Goal: Information Seeking & Learning: Check status

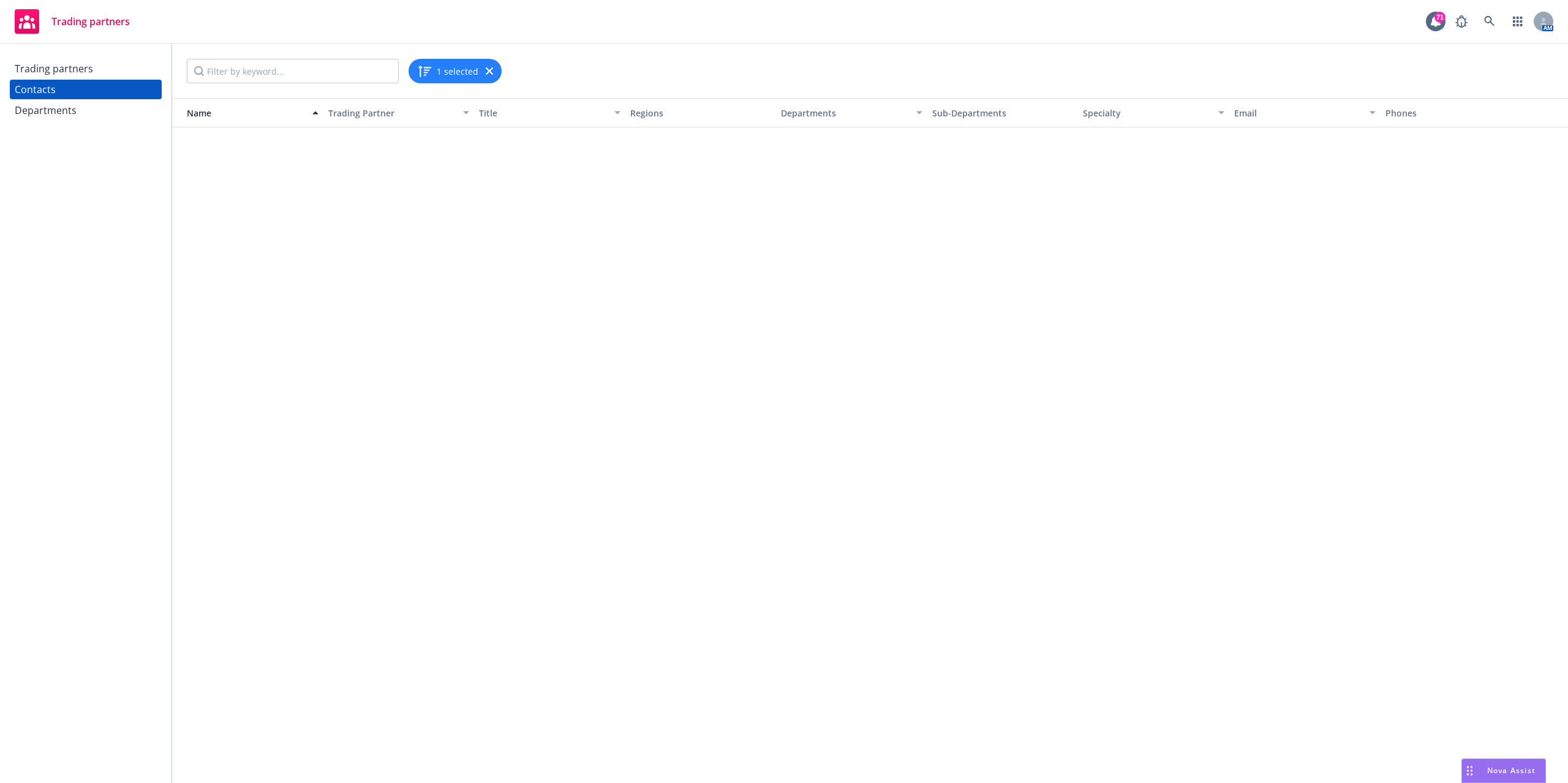
scroll to position [897, 0]
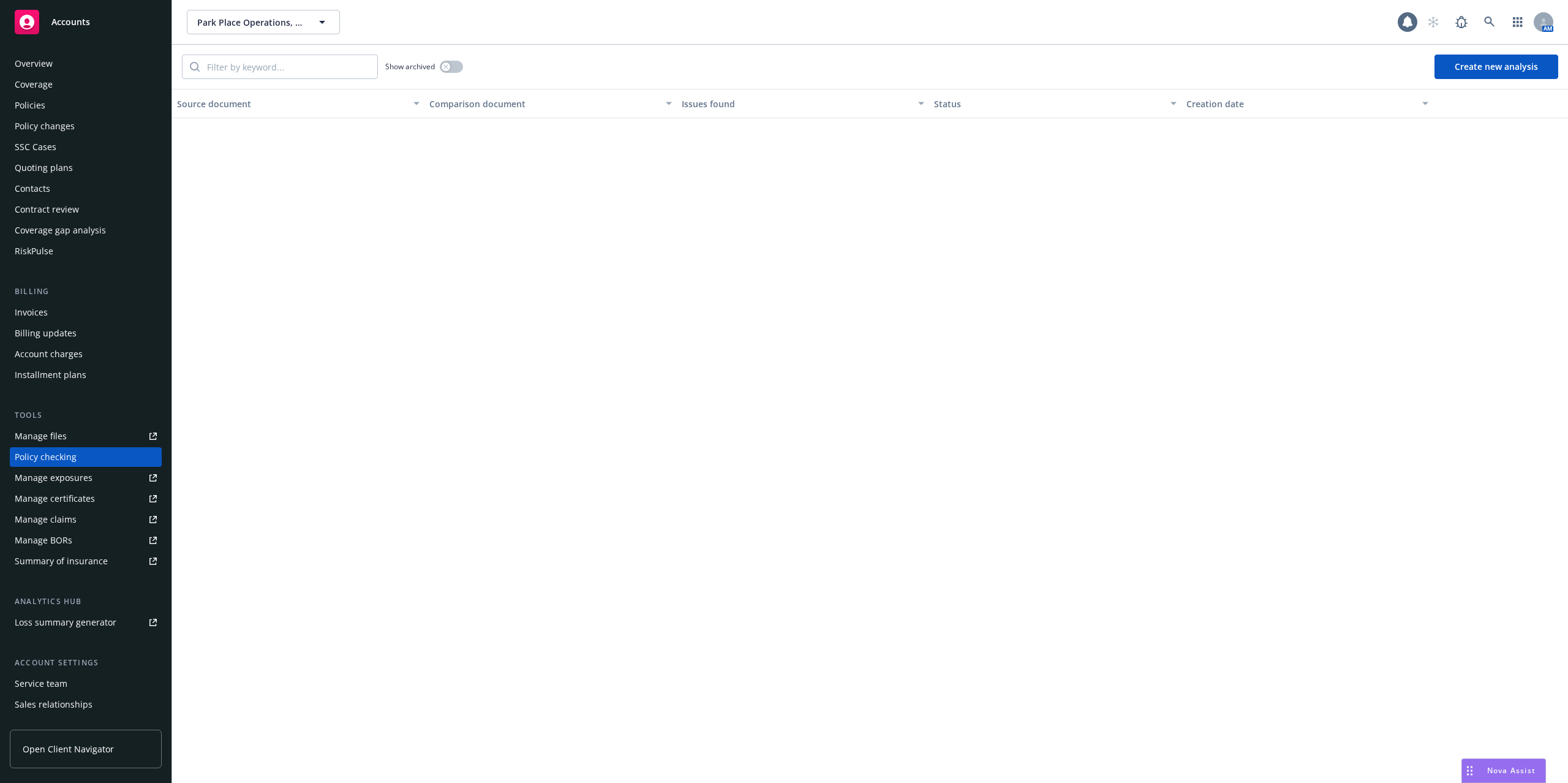
scroll to position [46, 0]
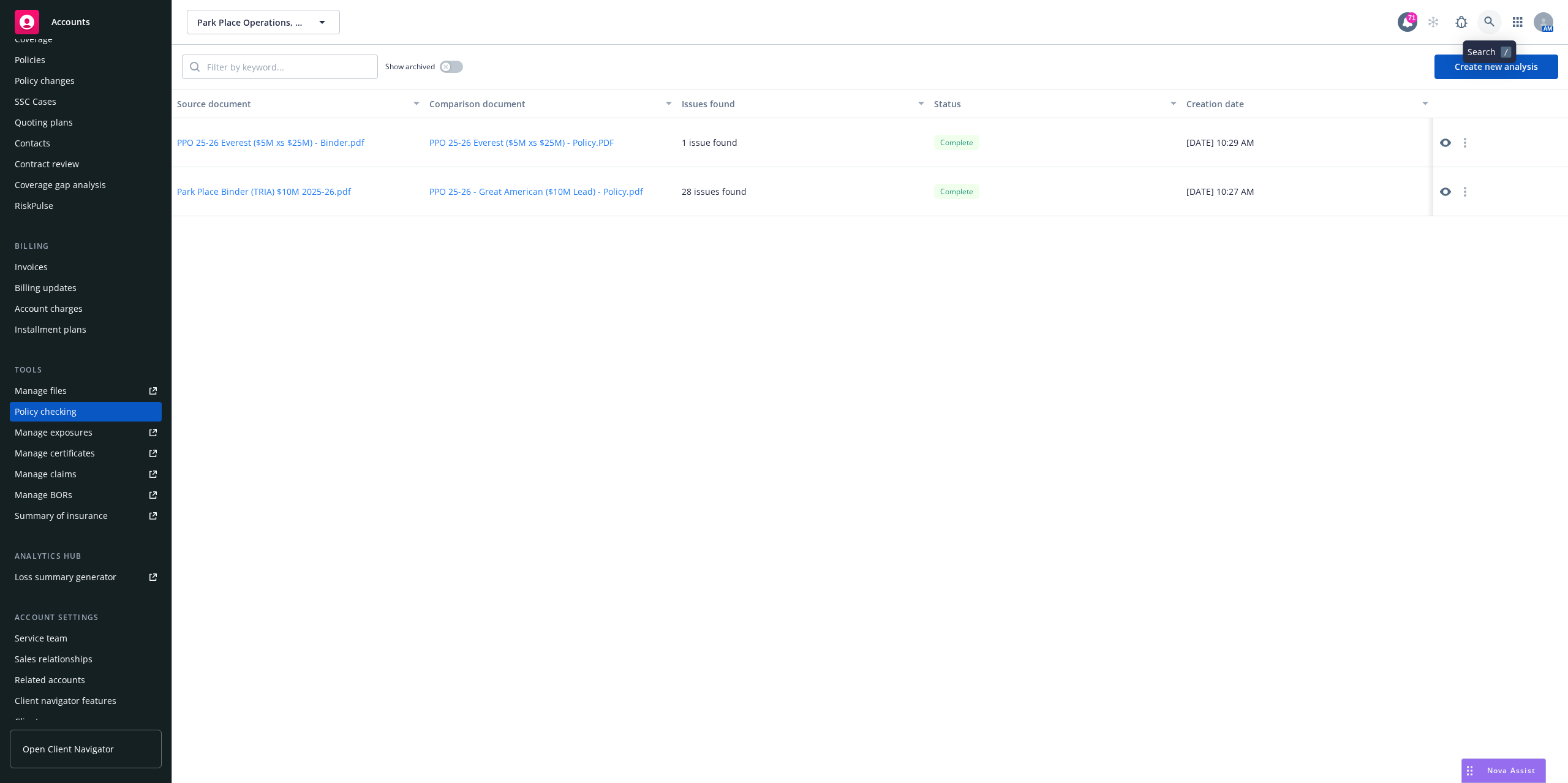
click at [1484, 16] on icon at bounding box center [1489, 21] width 11 height 11
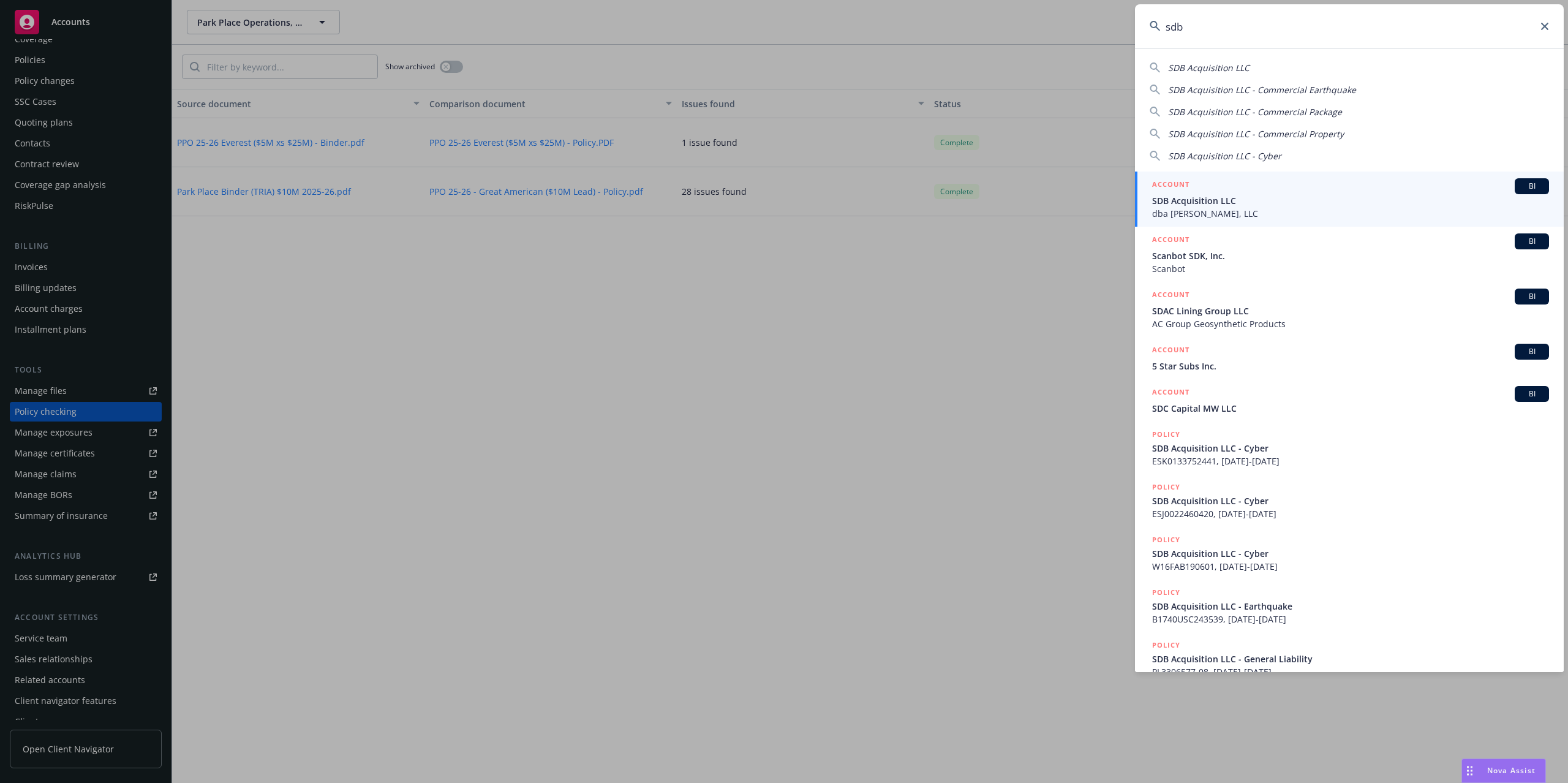
type input "sdb"
click at [1275, 213] on span "dba [PERSON_NAME], LLC" at bounding box center [1351, 214] width 397 height 13
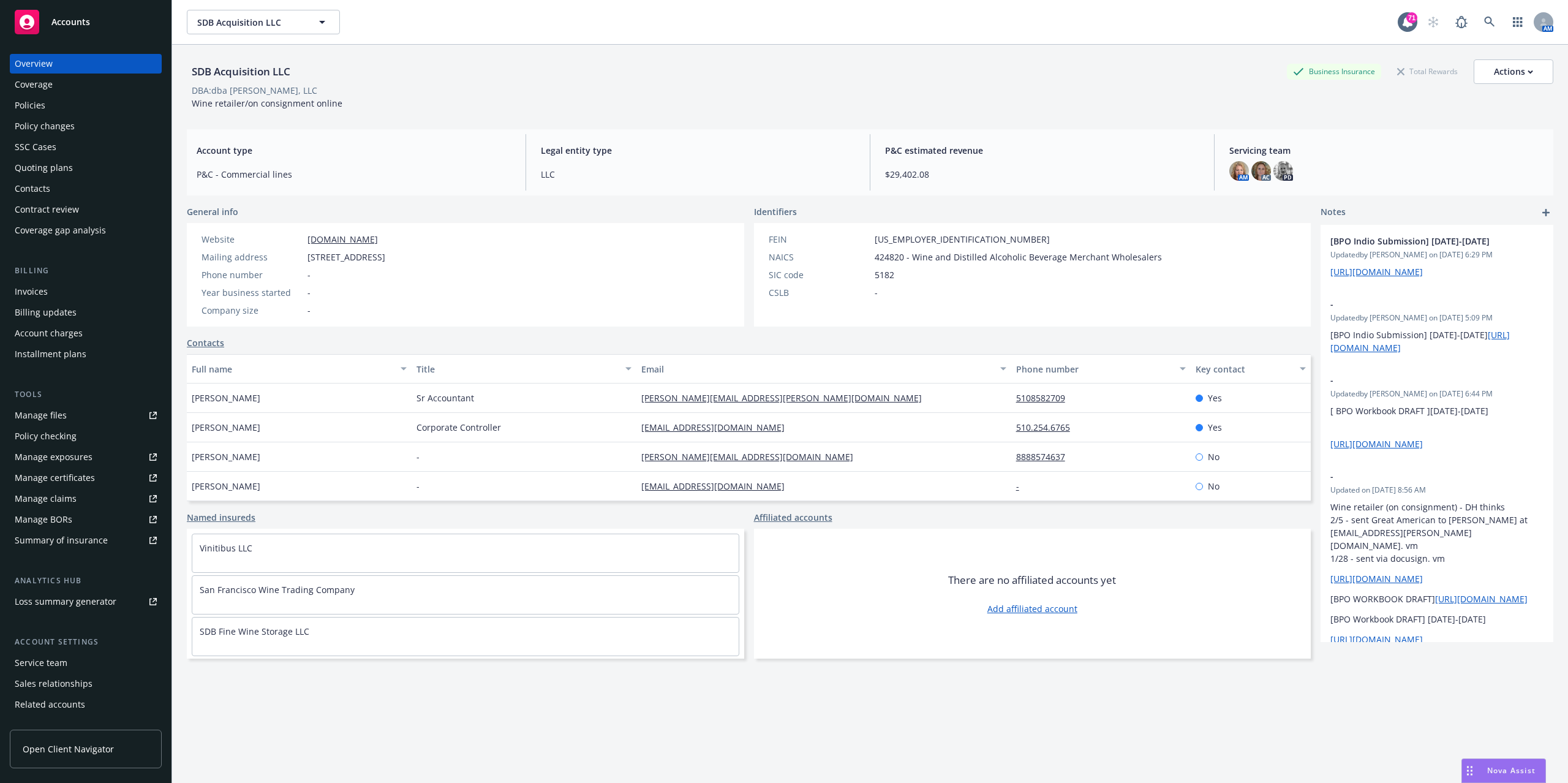
click at [63, 97] on div "Policies" at bounding box center [85, 105] width 142 height 20
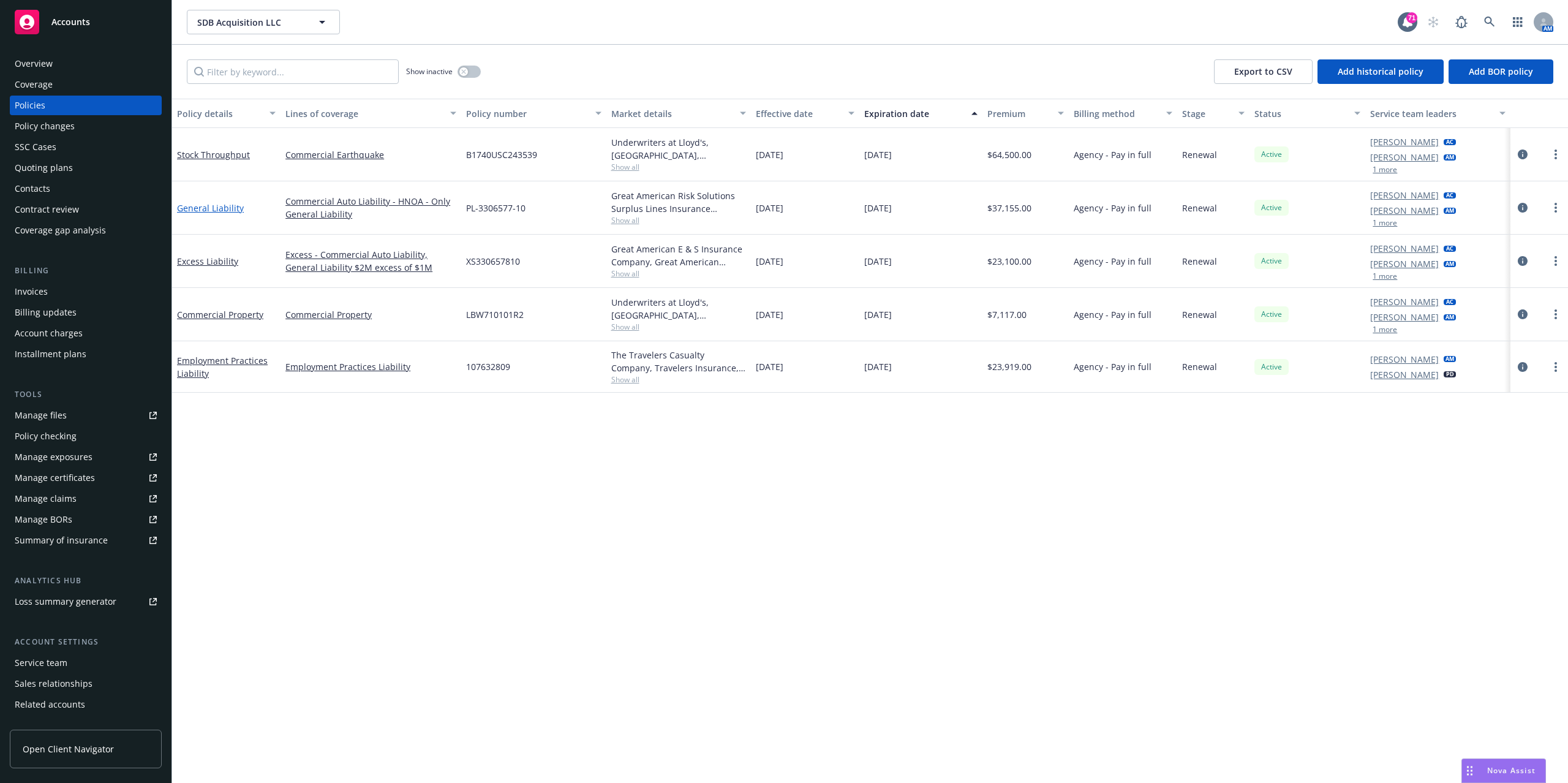
click at [224, 206] on link "General Liability" at bounding box center [210, 207] width 67 height 12
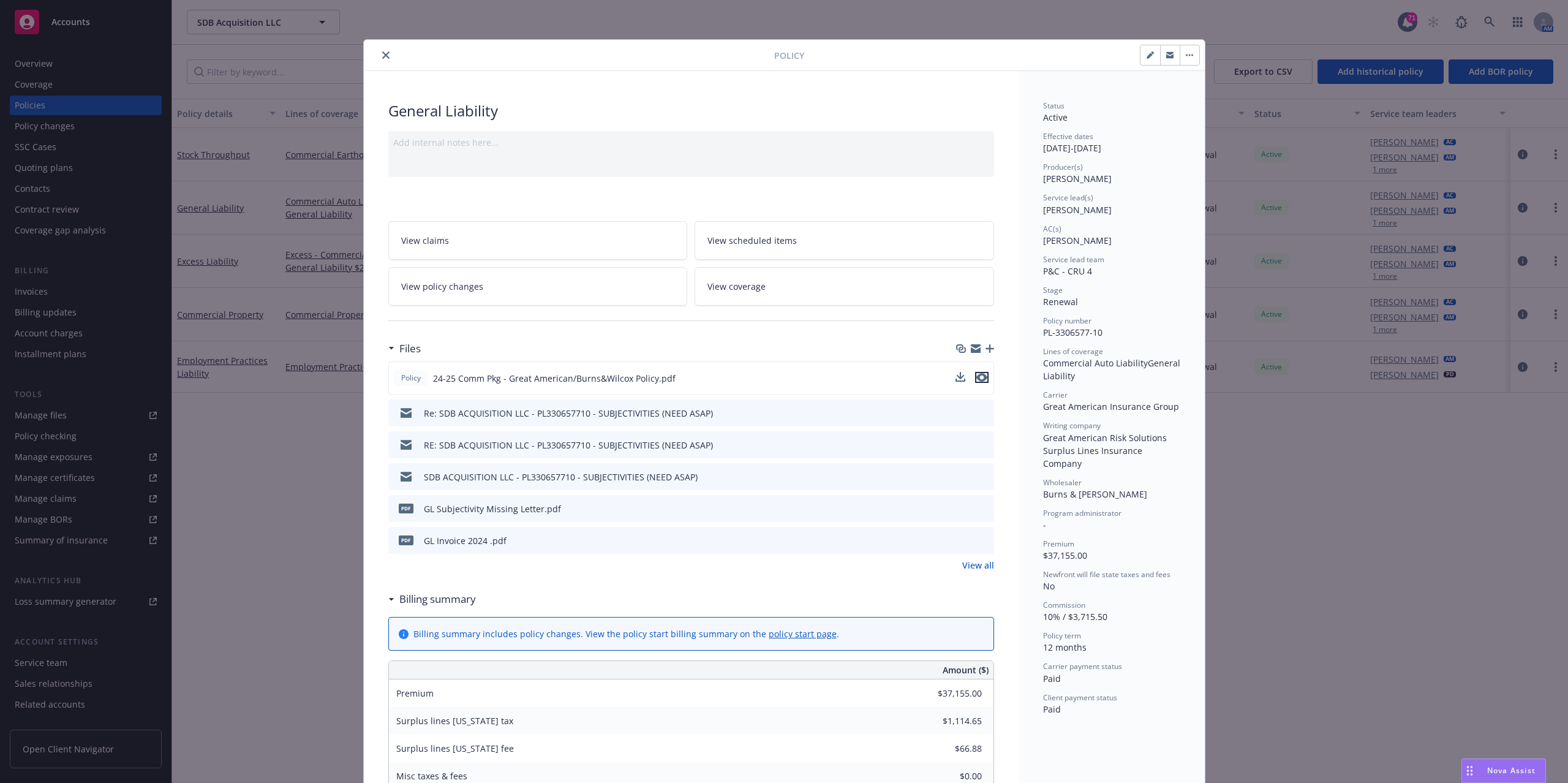
click at [977, 380] on icon "preview file" at bounding box center [982, 377] width 11 height 9
click at [380, 60] on button "close" at bounding box center [385, 55] width 14 height 14
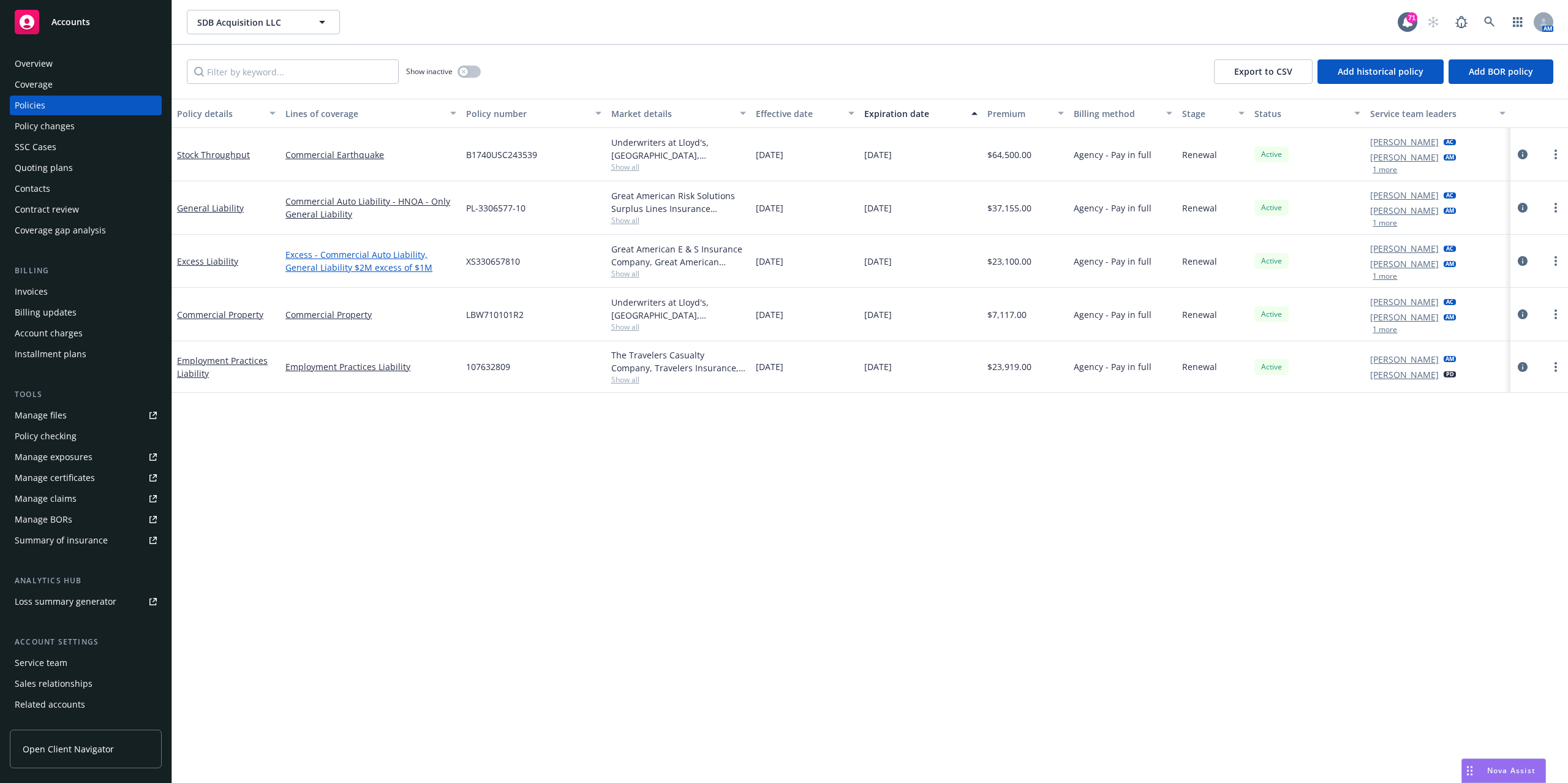
click at [384, 257] on link "Excess - Commercial Auto Liability, General Liability $2M excess of $1M" at bounding box center [370, 260] width 171 height 26
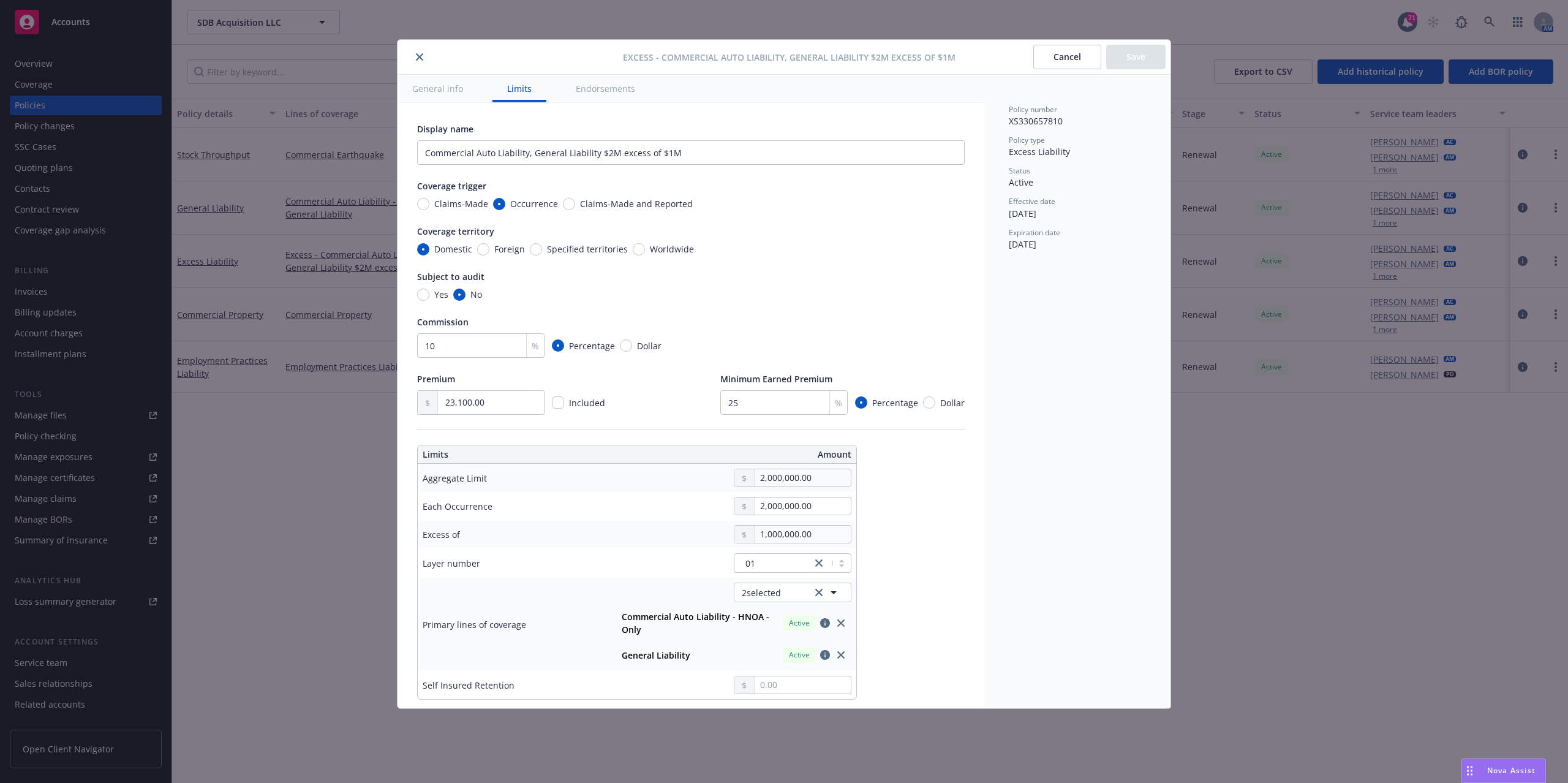
click at [420, 63] on button "close" at bounding box center [419, 56] width 14 height 14
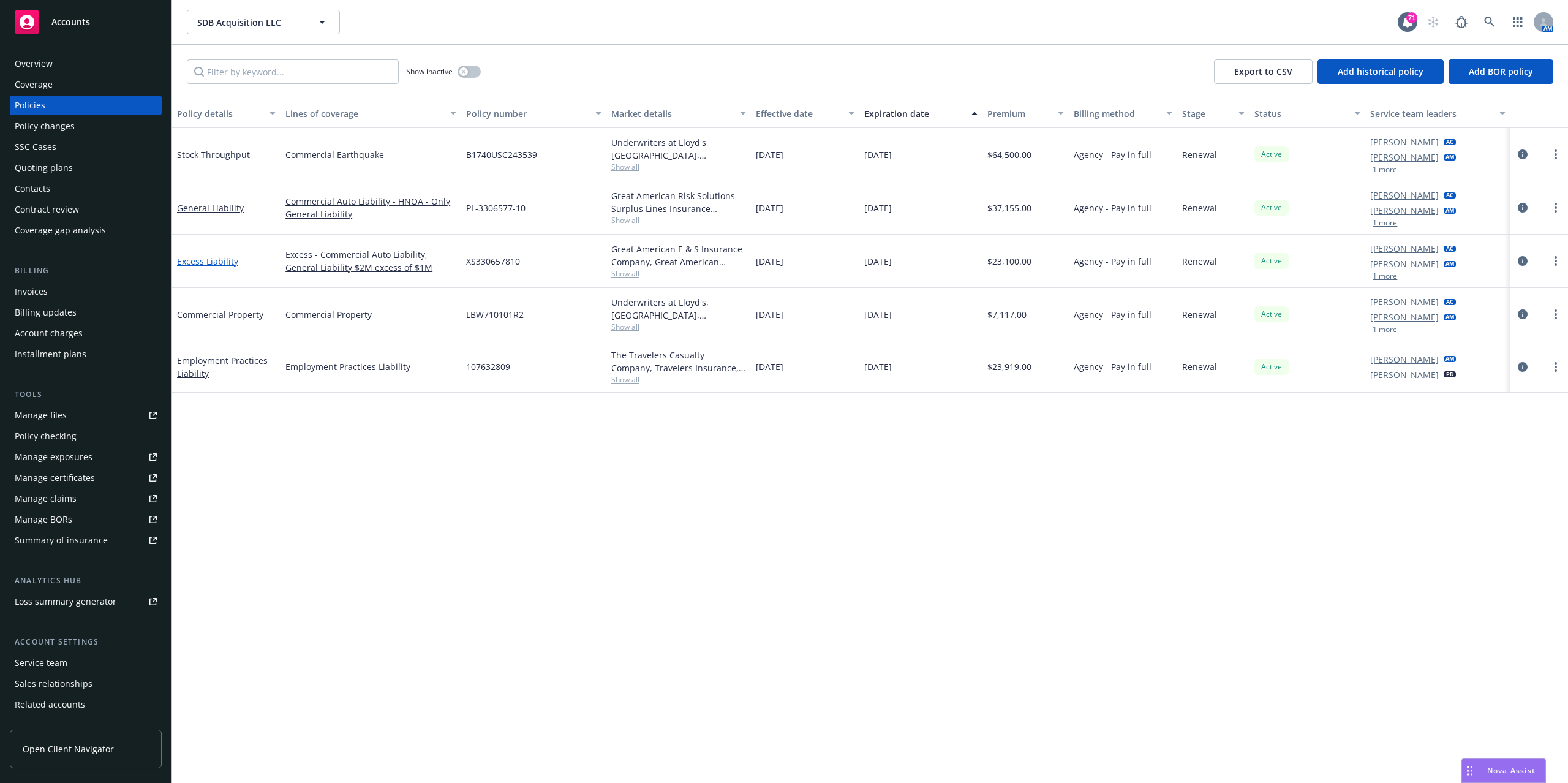
click at [199, 261] on link "Excess Liability" at bounding box center [207, 261] width 62 height 12
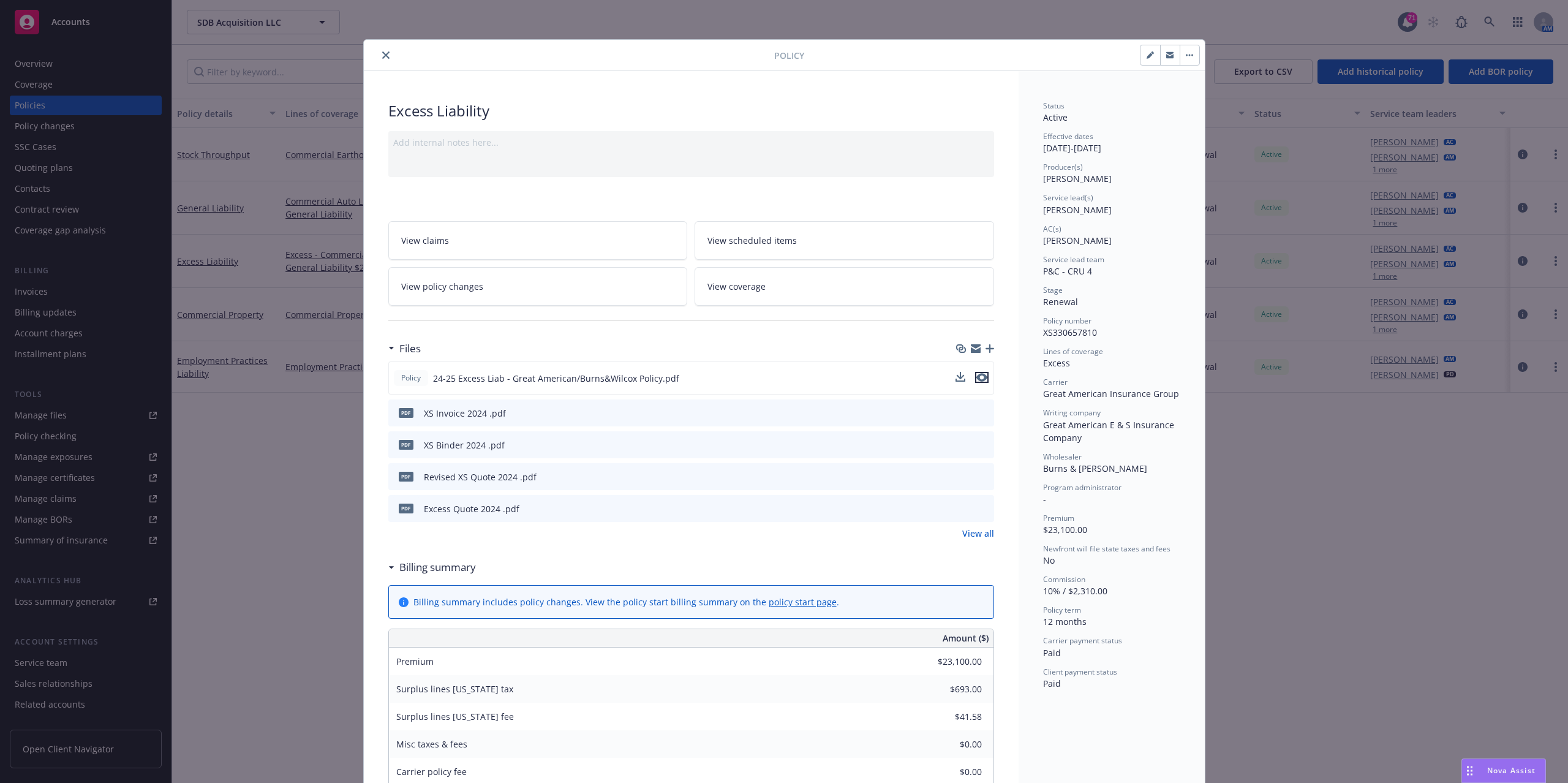
click at [976, 378] on icon "preview file" at bounding box center [982, 377] width 11 height 9
click at [378, 59] on button "close" at bounding box center [385, 55] width 14 height 14
